Goal: Communication & Community: Answer question/provide support

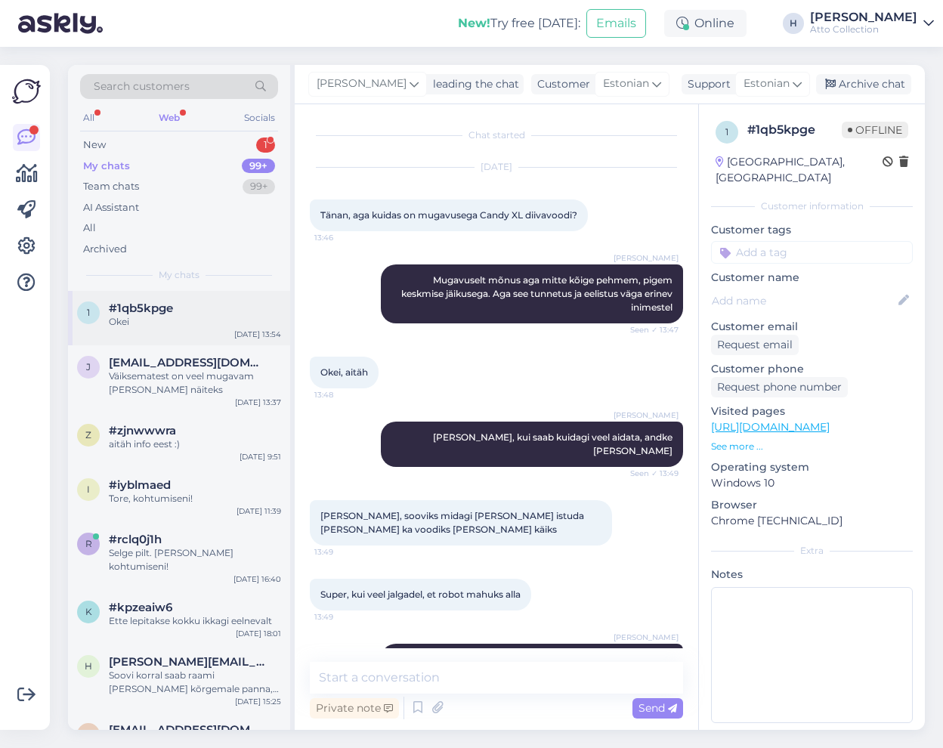
scroll to position [772, 0]
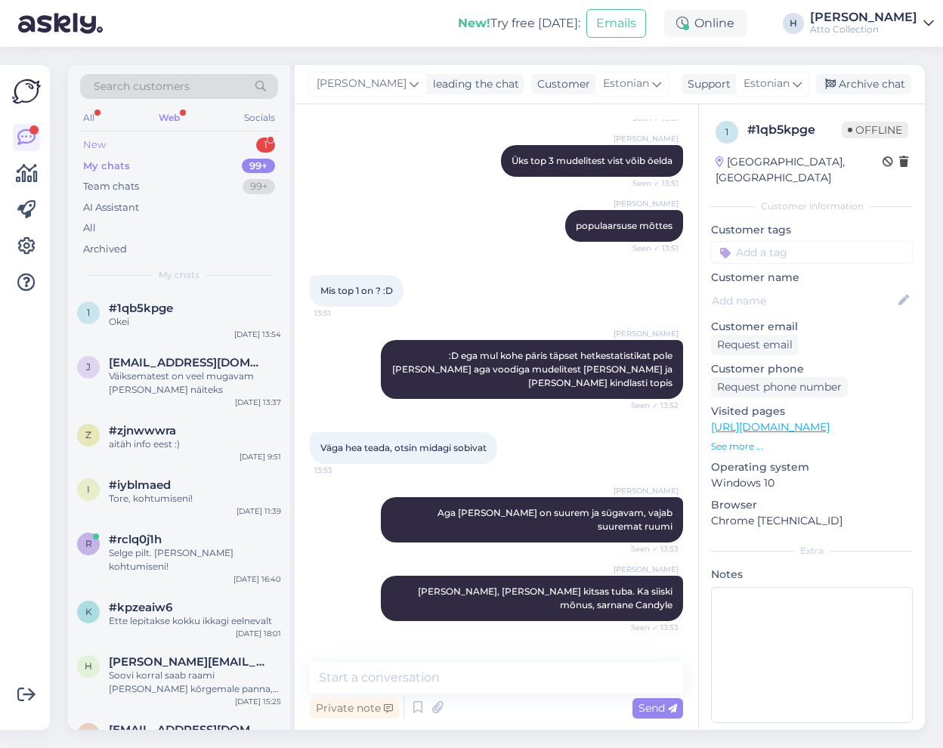
click at [135, 139] on div "New 1" at bounding box center [179, 145] width 198 height 21
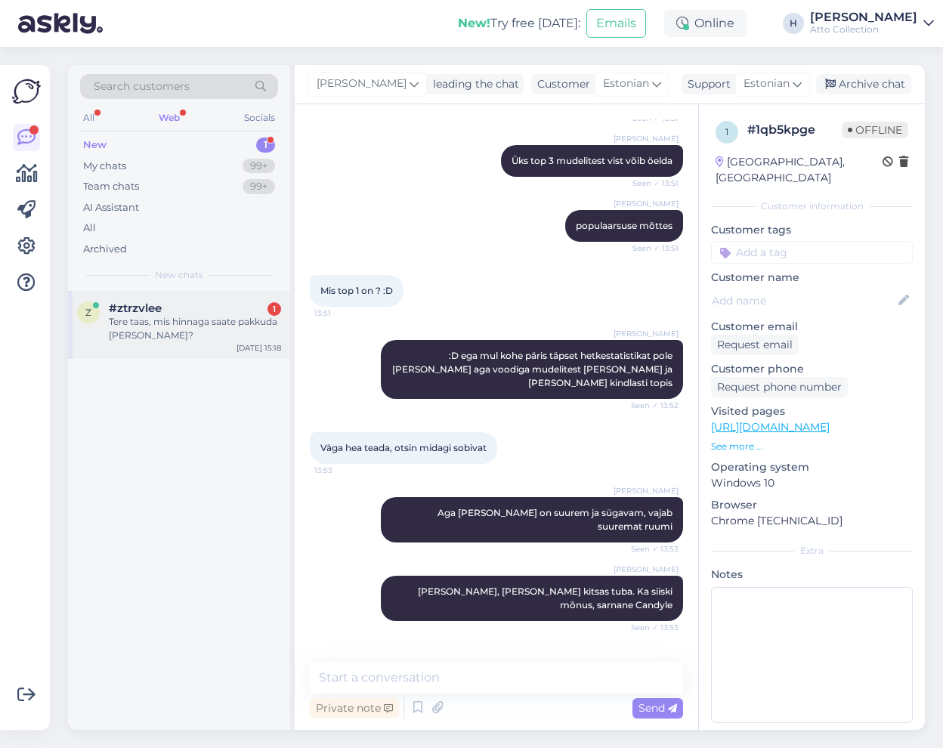
click at [160, 312] on span "#ztrzvlee" at bounding box center [135, 309] width 53 height 14
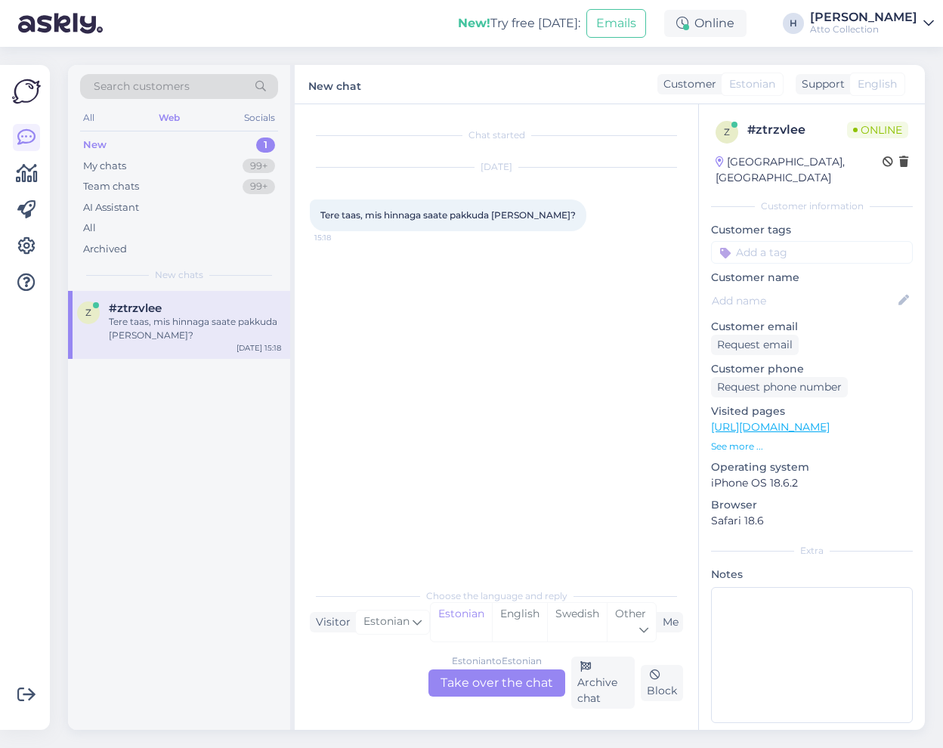
click at [499, 681] on div "Estonian to Estonian Take over the chat" at bounding box center [496, 682] width 137 height 27
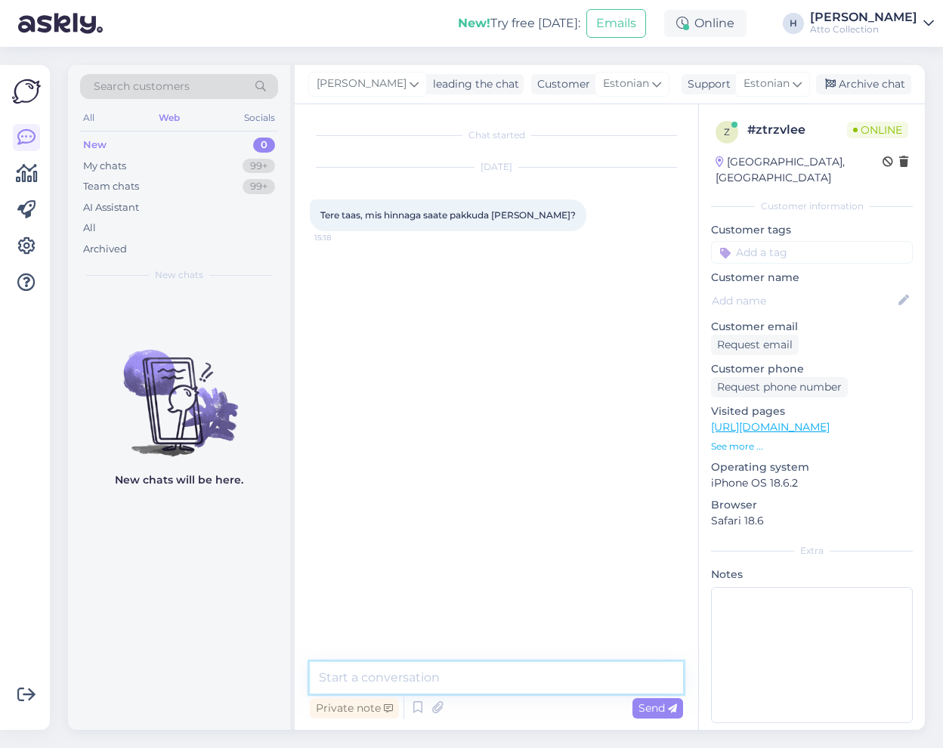
click at [417, 680] on textarea at bounding box center [496, 678] width 373 height 32
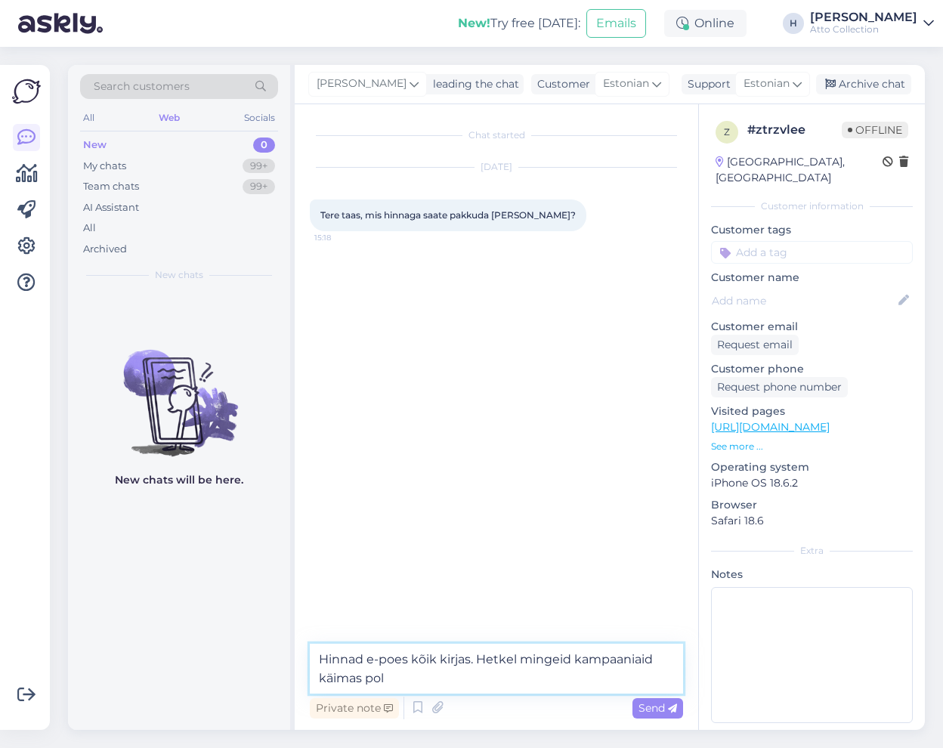
type textarea "Hinnad e-poes kõik kirjas. Hetkel mingeid kampaaniaid käimas pole"
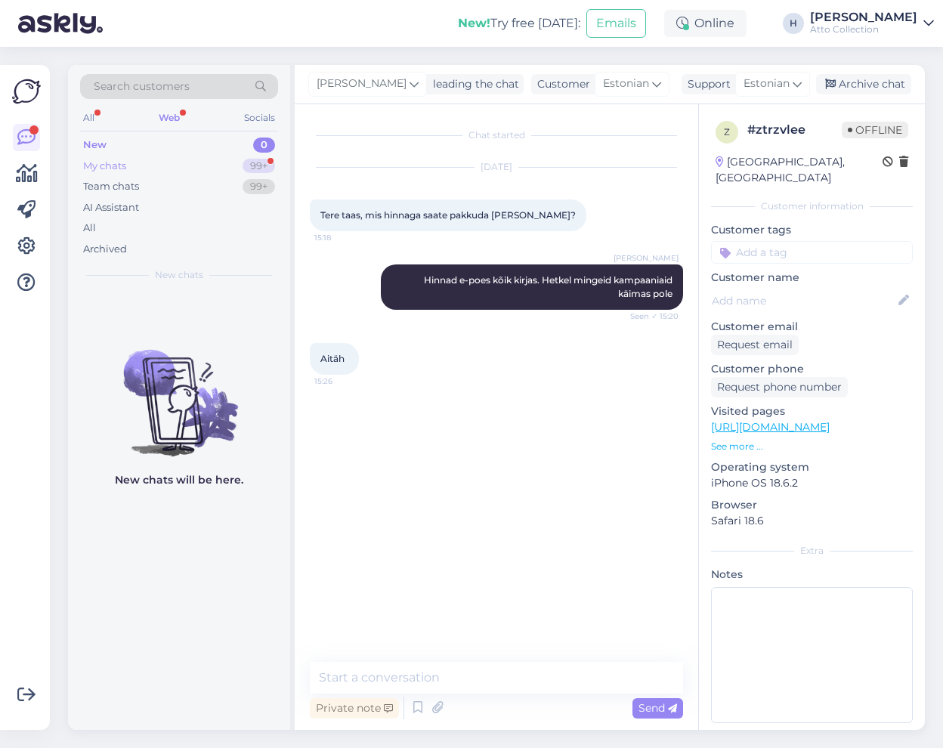
click at [100, 165] on div "My chats" at bounding box center [104, 166] width 43 height 15
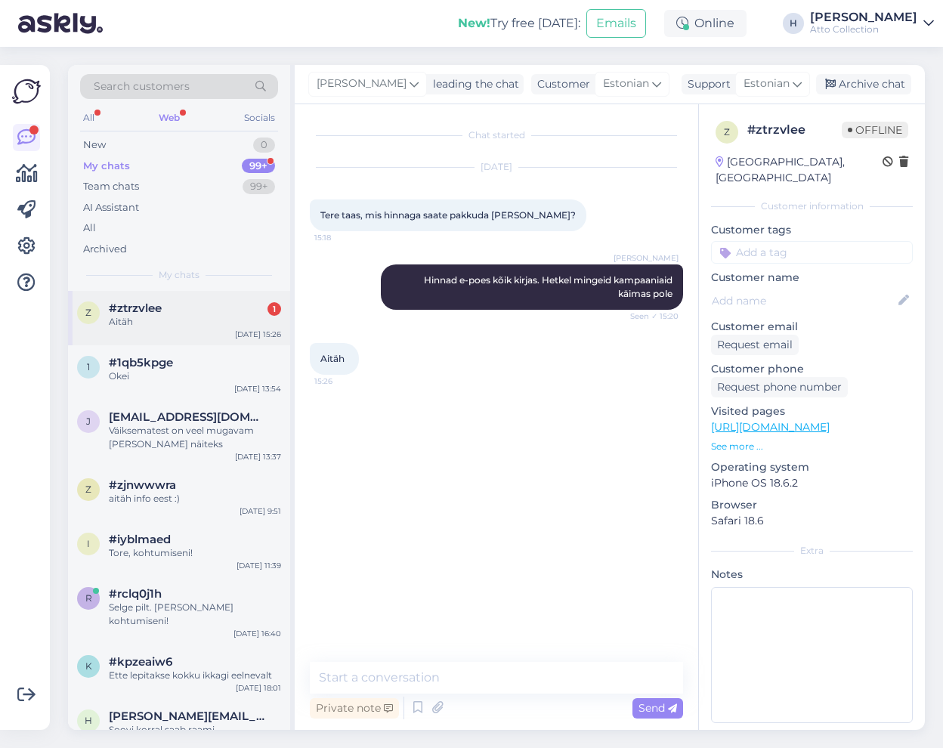
click at [131, 308] on span "#ztrzvlee" at bounding box center [135, 309] width 53 height 14
click at [380, 678] on textarea at bounding box center [496, 678] width 373 height 32
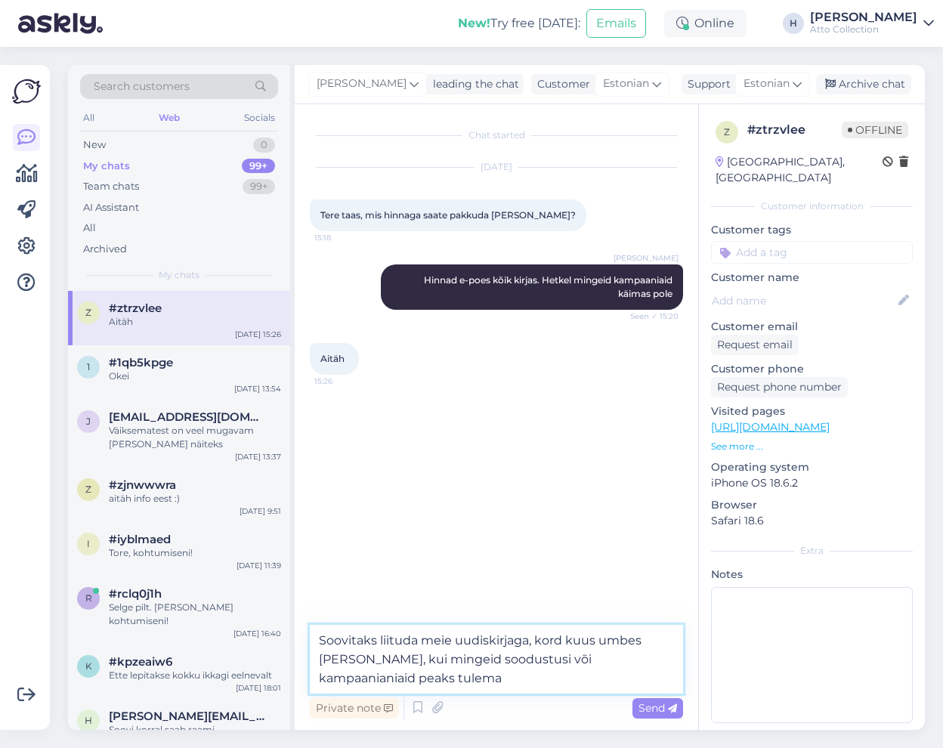
click at [410, 661] on textarea "Soovitaks liituda meie uudiskirjaga, kord kuus umbes [PERSON_NAME], kui mingeid…" at bounding box center [496, 659] width 373 height 69
type textarea "Soovitaks liituda meie uudiskirjaga, kord kuus umbes [PERSON_NAME] kui mingeid …"
click at [660, 706] on span "Send" at bounding box center [658, 708] width 39 height 14
